Goal: Navigation & Orientation: Find specific page/section

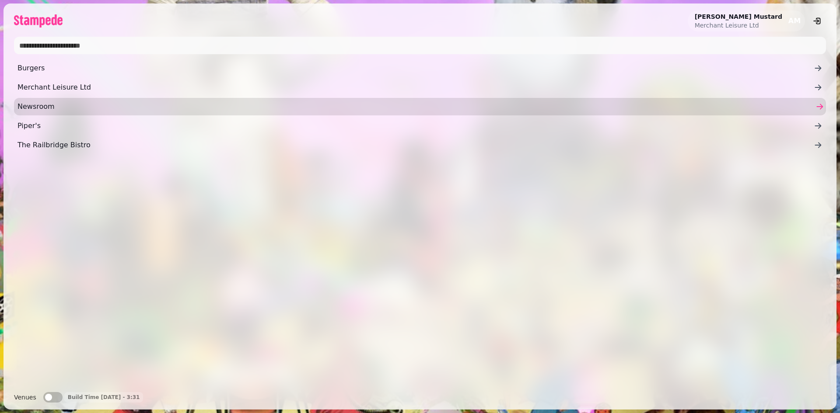
click at [33, 107] on span "Newsroom" at bounding box center [415, 106] width 796 height 10
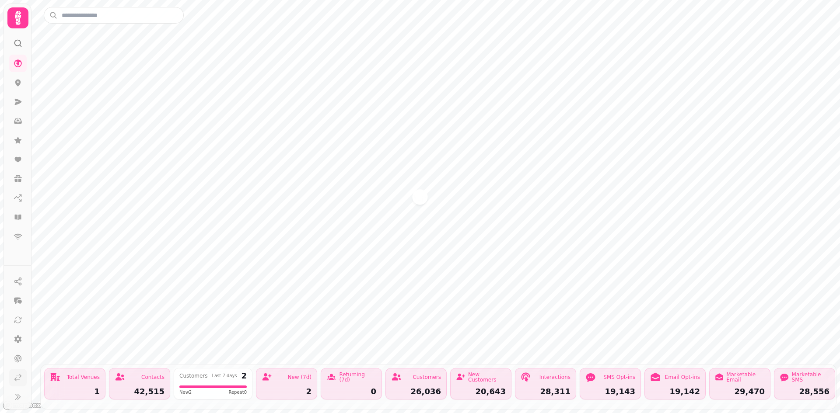
click at [18, 377] on icon at bounding box center [18, 377] width 9 height 9
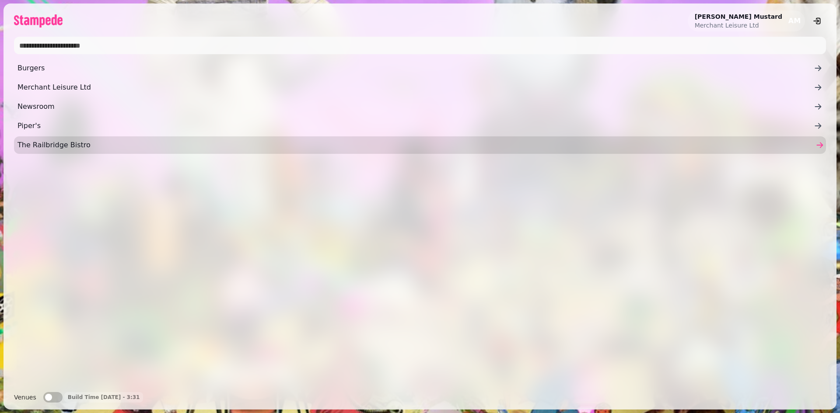
click at [42, 146] on span "The Railbridge Bistro" at bounding box center [415, 145] width 796 height 10
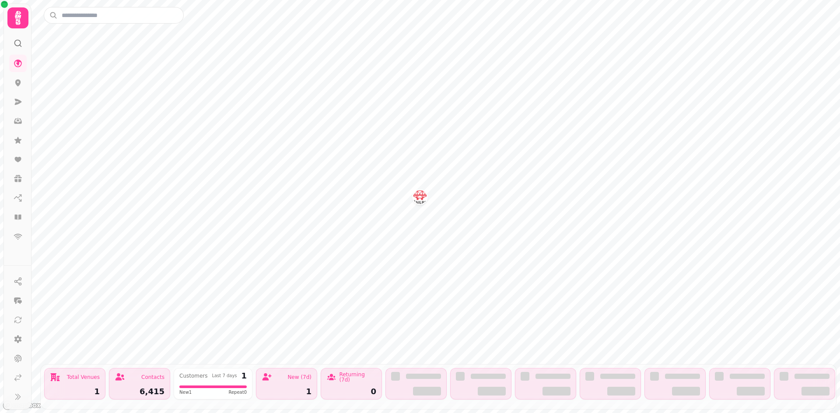
click at [225, 375] on div "Customers Last 7 days 1 New 1 Repeat 0" at bounding box center [213, 383] width 79 height 31
click at [277, 388] on div "1" at bounding box center [286, 392] width 50 height 8
click at [266, 372] on icon at bounding box center [266, 377] width 10 height 10
click at [309, 375] on div "New (7d)" at bounding box center [299, 377] width 24 height 5
click at [350, 372] on div "Returning (7d)" at bounding box center [357, 377] width 37 height 10
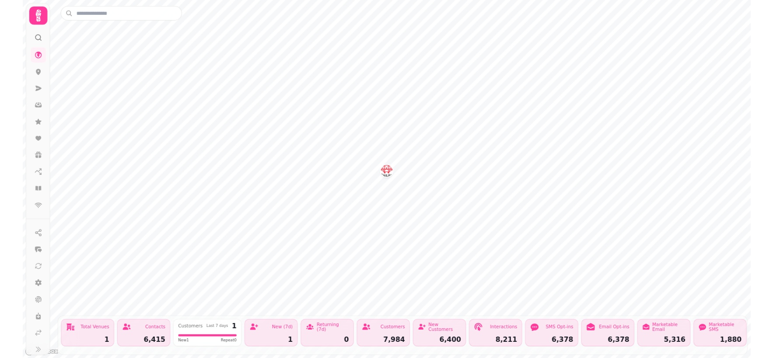
scroll to position [6, 0]
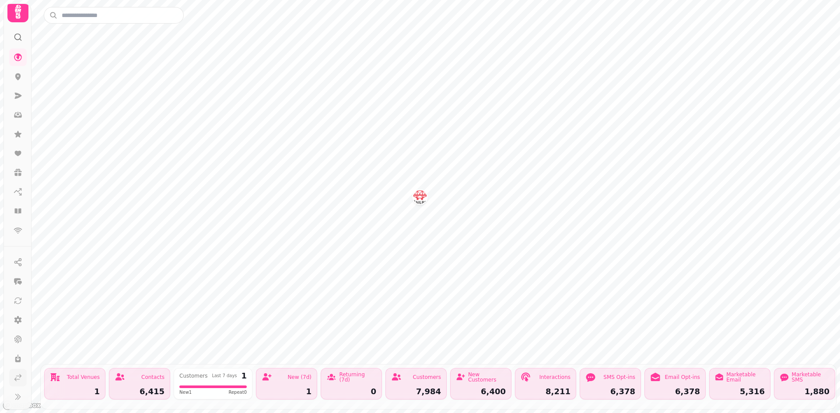
click at [17, 380] on icon at bounding box center [18, 378] width 7 height 7
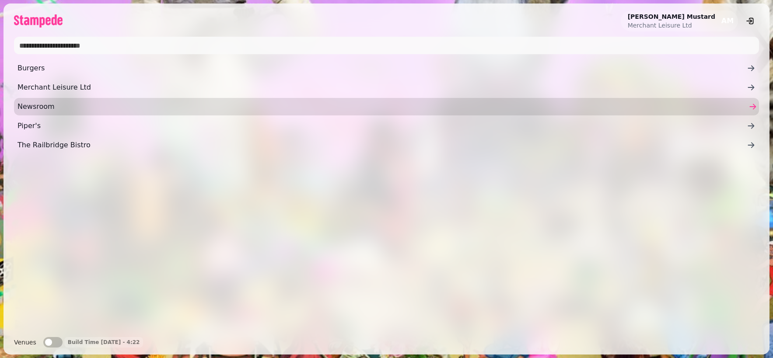
click at [40, 109] on span "Newsroom" at bounding box center [381, 106] width 729 height 10
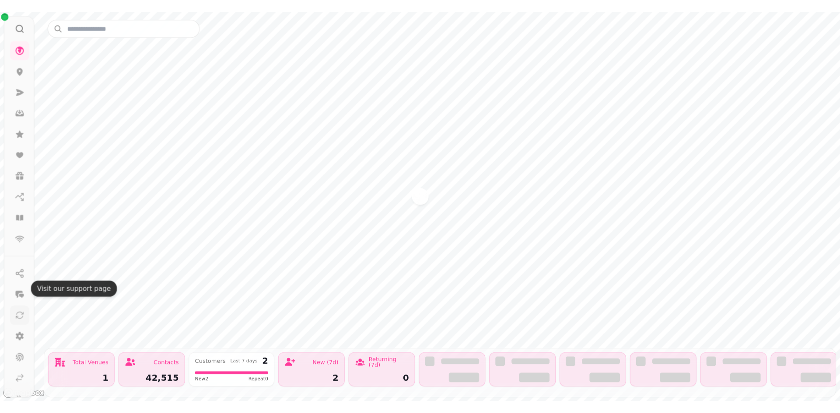
scroll to position [42, 0]
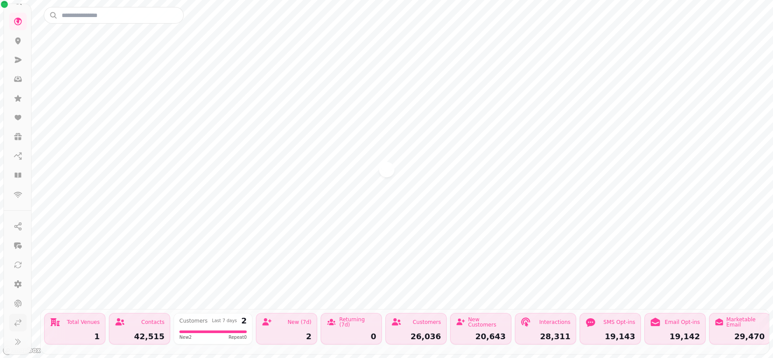
click at [20, 321] on icon at bounding box center [18, 322] width 9 height 9
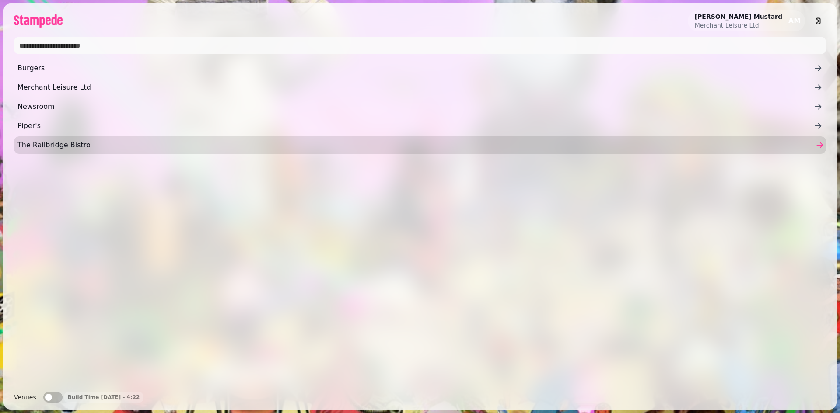
click at [71, 148] on span "The Railbridge Bistro" at bounding box center [415, 145] width 796 height 10
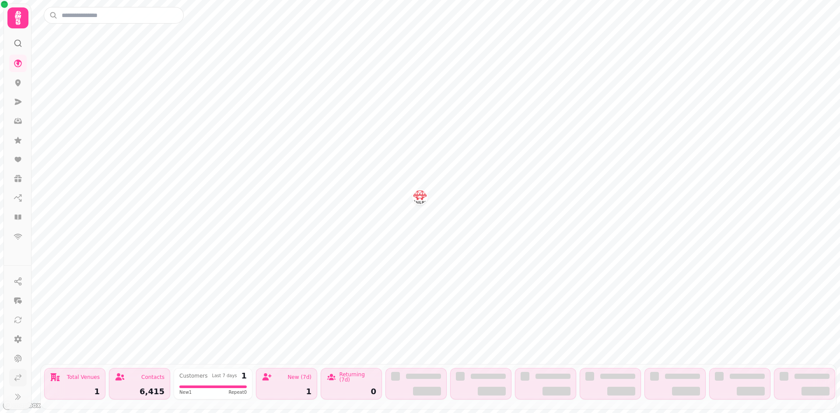
click at [14, 381] on icon at bounding box center [18, 377] width 9 height 9
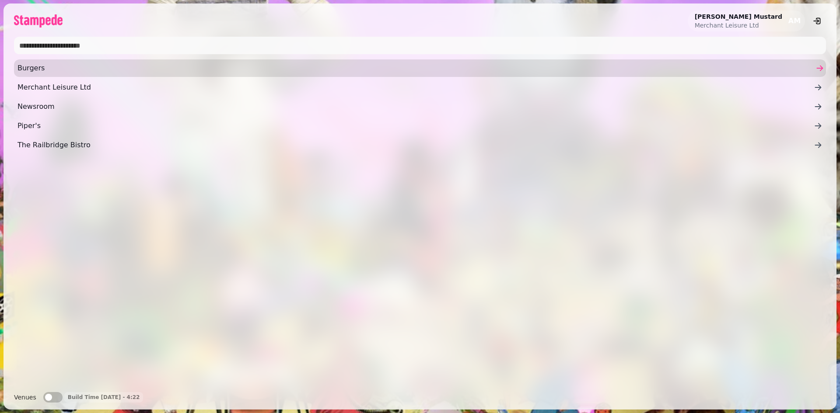
click at [62, 67] on span "Burgers" at bounding box center [415, 68] width 796 height 10
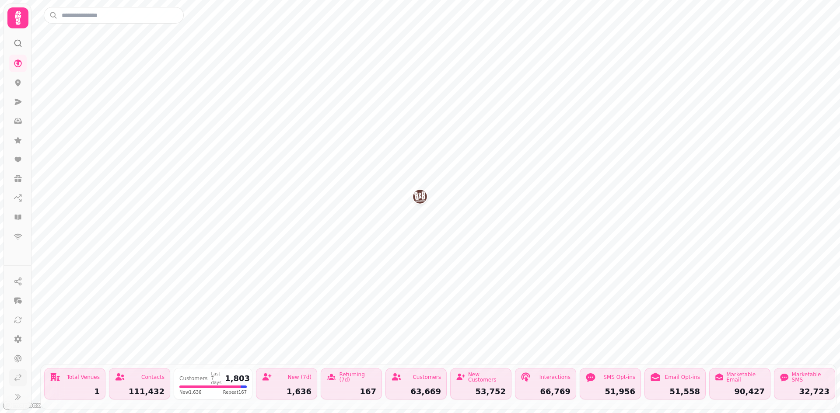
click at [13, 378] on link at bounding box center [17, 377] width 17 height 17
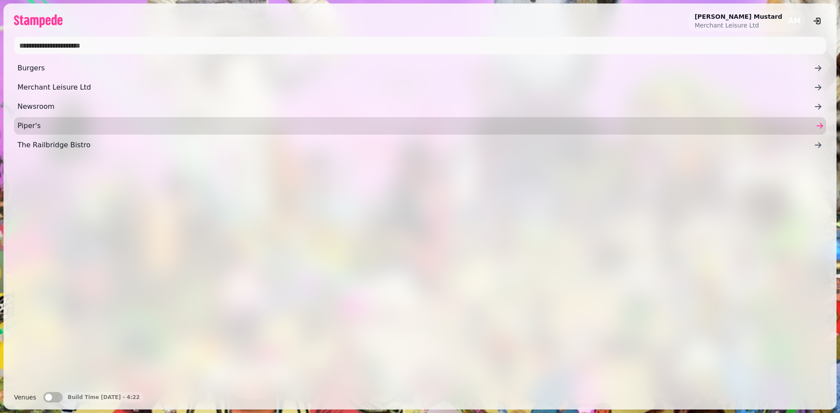
click at [44, 125] on span "Piper's" at bounding box center [415, 126] width 796 height 10
